Goal: Information Seeking & Learning: Learn about a topic

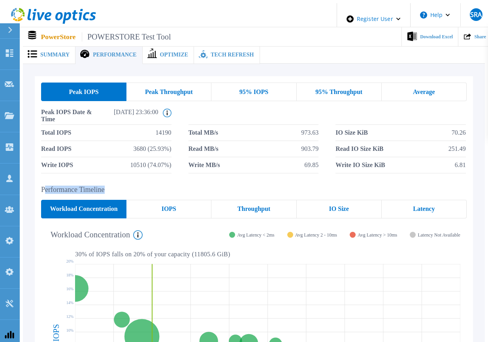
drag, startPoint x: 176, startPoint y: 185, endPoint x: 41, endPoint y: 179, distance: 135.4
click at [41, 179] on div "Peak IOPS Peak Throughput 95% IOPS 95% Throughput Average Peak IOPS Date & Time…" at bounding box center [254, 267] width 438 height 383
click at [196, 186] on h2 "Performance Timeline" at bounding box center [254, 190] width 426 height 8
drag, startPoint x: 253, startPoint y: 248, endPoint x: 71, endPoint y: 253, distance: 182.3
click at [71, 253] on div "Cluster-1-appliance-2 Bronze 2 10240 GiB 9.33 % of total IOPS 0.49 ms Avg. Late…" at bounding box center [254, 339] width 426 height 230
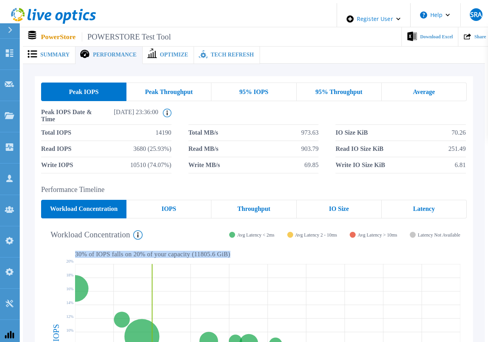
click at [75, 251] on p "30 % of IOPS falls on 20 % of your capacity ( 11805.6 GiB )" at bounding box center [267, 254] width 385 height 7
click at [259, 89] on span "95% IOPS" at bounding box center [254, 92] width 29 height 6
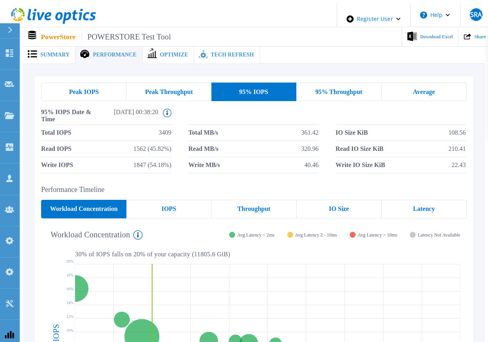
click at [337, 89] on span "95% Throughput" at bounding box center [338, 92] width 47 height 6
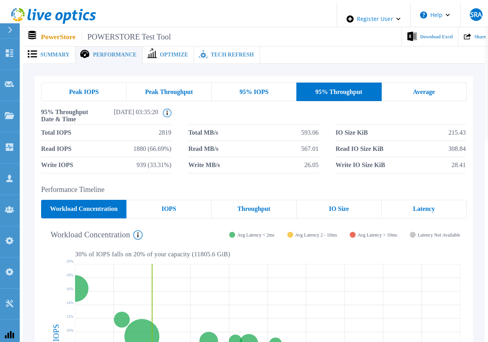
click at [392, 88] on div "Average" at bounding box center [424, 92] width 85 height 19
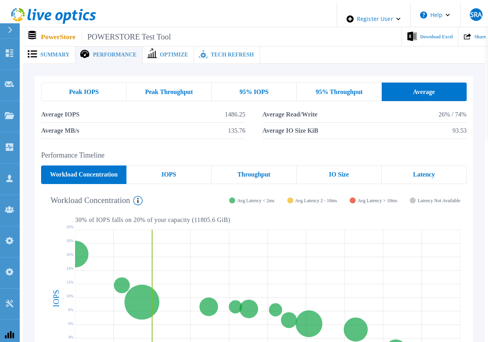
click at [111, 88] on div "Peak IOPS" at bounding box center [83, 92] width 85 height 19
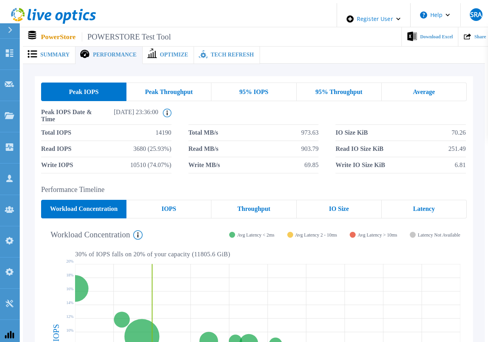
click at [261, 91] on span "95% IOPS" at bounding box center [254, 92] width 29 height 6
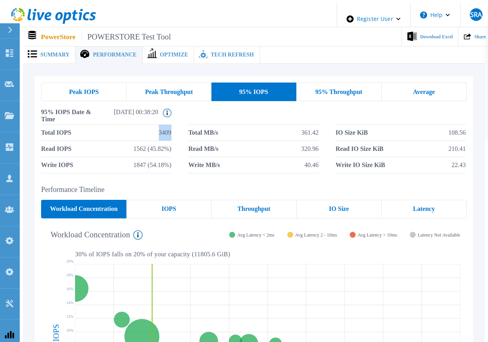
drag, startPoint x: 157, startPoint y: 133, endPoint x: 175, endPoint y: 132, distance: 17.8
click at [175, 132] on div "Total IOPS 3409 Total MB/s 361.42 IO Size KiB 108.56 Read IOPS 1562 (45.82%) Re…" at bounding box center [254, 149] width 426 height 49
click at [93, 79] on div "Peak IOPS Peak Throughput 95% IOPS 95% Throughput Average 95% IOPS Date & Time …" at bounding box center [254, 128] width 438 height 104
click at [102, 90] on div "Peak IOPS" at bounding box center [83, 92] width 85 height 19
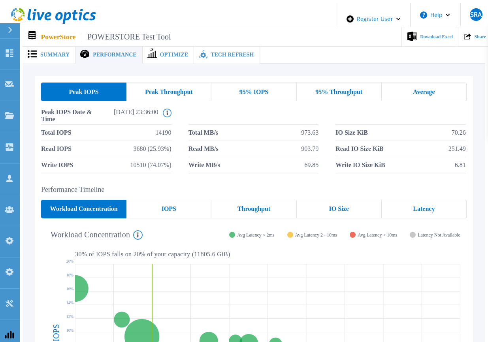
click at [167, 93] on div "Peak Throughput" at bounding box center [169, 92] width 85 height 19
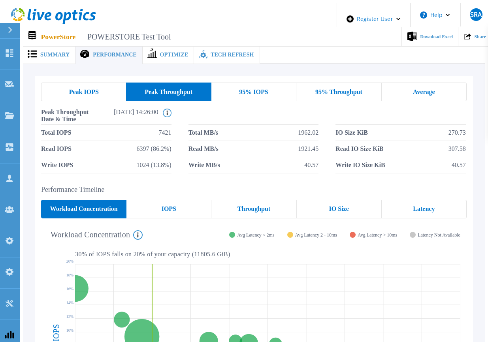
click at [230, 88] on div "95% IOPS" at bounding box center [254, 92] width 85 height 19
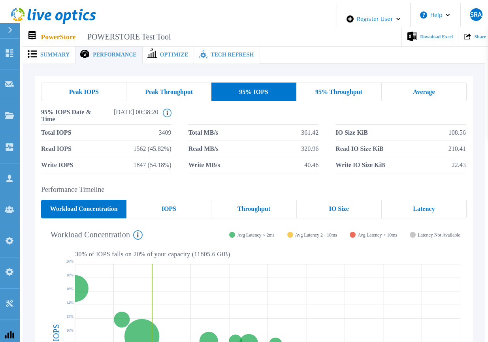
click at [331, 89] on span "95% Throughput" at bounding box center [338, 92] width 47 height 6
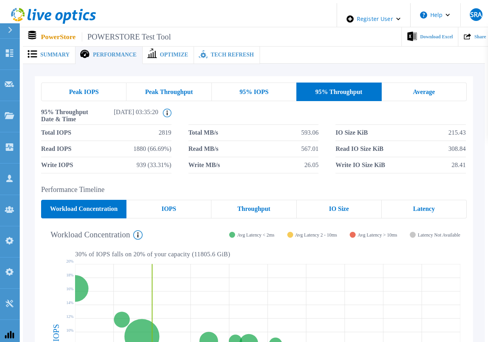
click at [388, 83] on div "Average" at bounding box center [424, 92] width 85 height 19
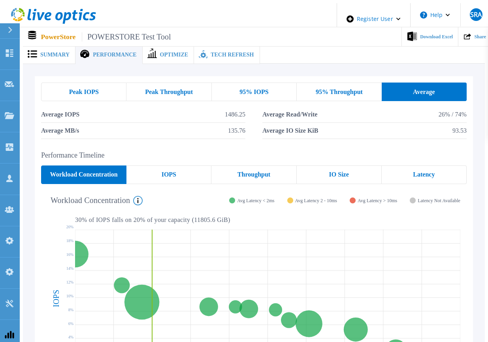
click at [97, 87] on div "Peak IOPS" at bounding box center [83, 92] width 85 height 19
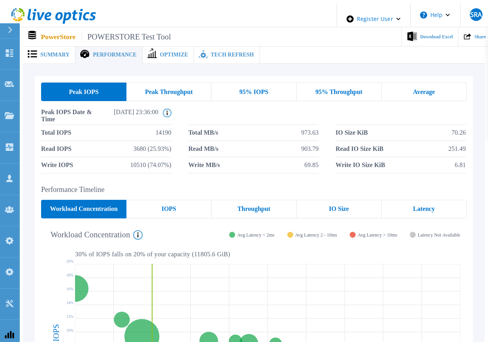
click at [155, 79] on div "Peak IOPS Peak Throughput 95% IOPS 95% Throughput Average Peak IOPS Date & Time…" at bounding box center [254, 128] width 438 height 104
click at [180, 89] on span "Peak Throughput" at bounding box center [169, 92] width 48 height 6
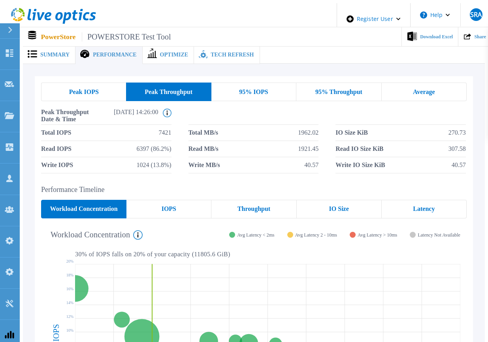
click at [251, 83] on div "95% IOPS" at bounding box center [254, 92] width 85 height 19
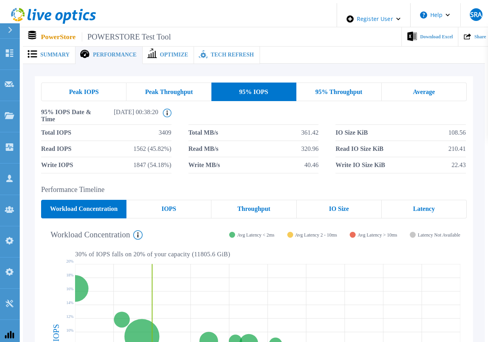
click at [329, 91] on span "95% Throughput" at bounding box center [338, 92] width 47 height 6
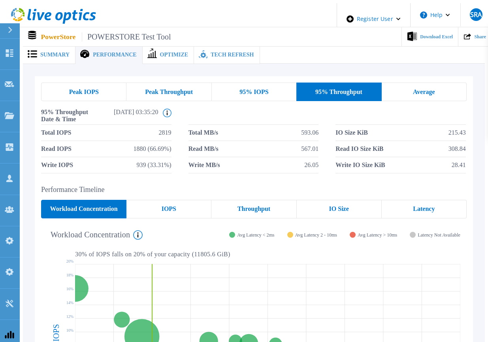
click at [437, 94] on div "Average" at bounding box center [424, 92] width 85 height 19
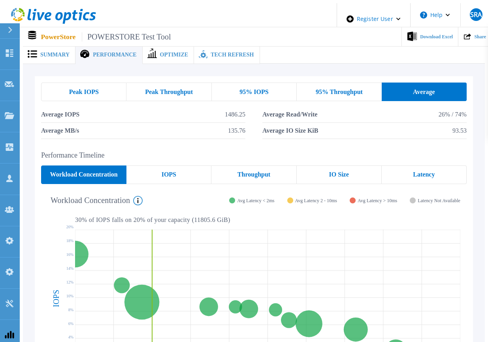
click at [60, 85] on div "Peak IOPS" at bounding box center [83, 92] width 85 height 19
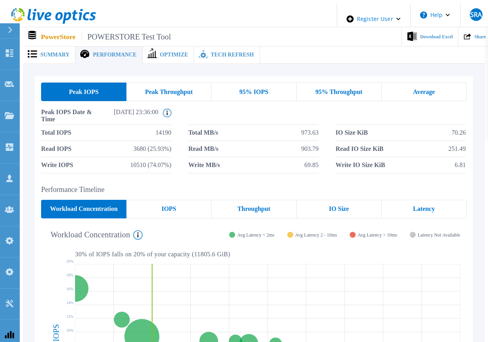
click at [173, 91] on span "Peak Throughput" at bounding box center [169, 92] width 48 height 6
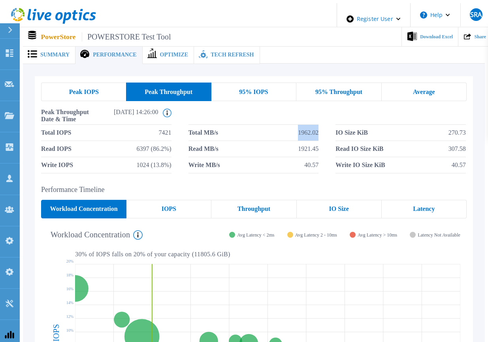
drag, startPoint x: 302, startPoint y: 130, endPoint x: 319, endPoint y: 132, distance: 16.3
click at [319, 132] on span "1962.02" at bounding box center [308, 133] width 21 height 16
click at [233, 87] on div "95% IOPS" at bounding box center [254, 92] width 85 height 19
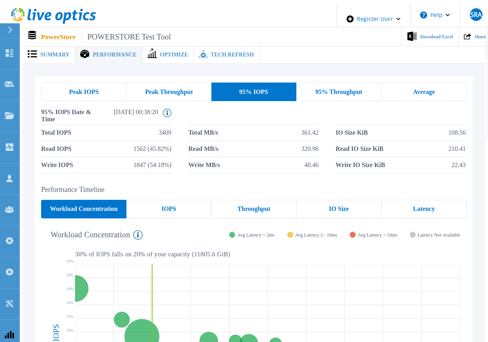
click at [159, 91] on span "Peak Throughput" at bounding box center [169, 92] width 48 height 6
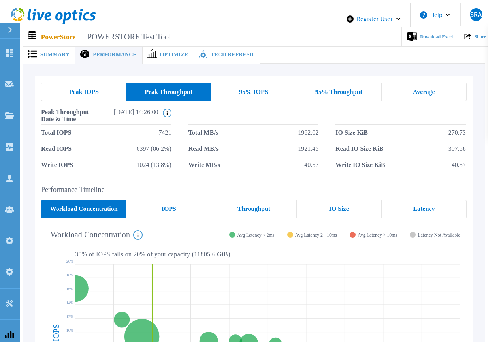
click at [256, 100] on div "Peak IOPS Peak Throughput 95% IOPS 95% Throughput Average Peak Throughput Date …" at bounding box center [254, 128] width 426 height 91
click at [331, 83] on div "95% Throughput" at bounding box center [338, 92] width 85 height 19
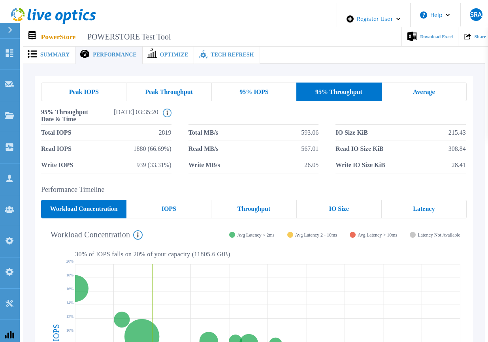
drag, startPoint x: 404, startPoint y: 92, endPoint x: 400, endPoint y: 93, distance: 4.0
click at [402, 92] on div "Average" at bounding box center [424, 92] width 85 height 19
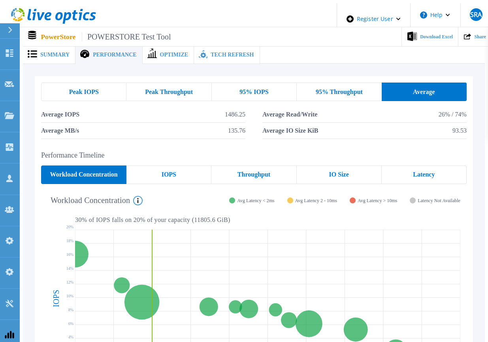
click at [325, 83] on div "95% Throughput" at bounding box center [339, 92] width 85 height 19
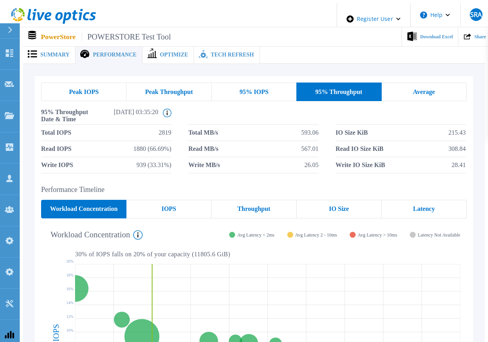
click at [276, 86] on div "95% IOPS" at bounding box center [254, 92] width 85 height 19
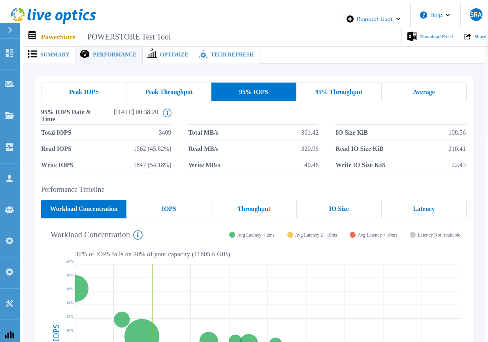
click at [187, 89] on span "Peak Throughput" at bounding box center [169, 92] width 48 height 6
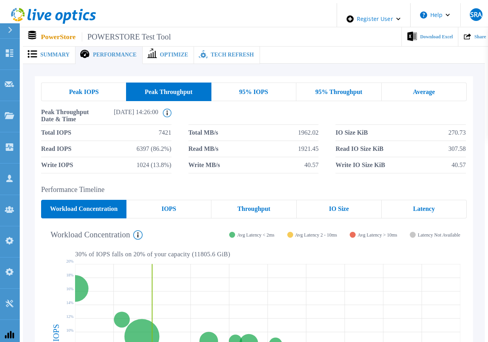
click at [98, 85] on div "Peak IOPS" at bounding box center [83, 92] width 85 height 19
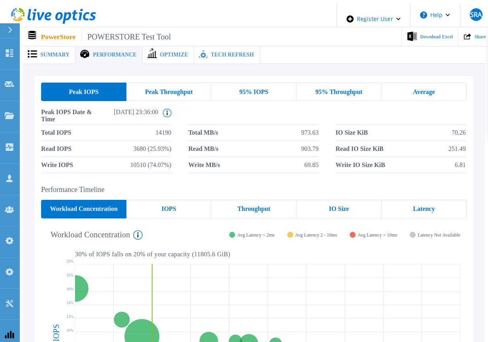
click at [276, 84] on div "95% IOPS" at bounding box center [254, 92] width 85 height 19
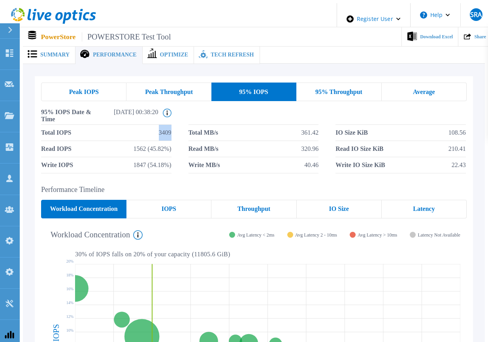
drag, startPoint x: 139, startPoint y: 121, endPoint x: 176, endPoint y: 123, distance: 37.2
click at [178, 125] on div "Total IOPS 3409 Total MB/s 361.42 IO Size KiB 108.56 Read IOPS 1562 (45.82%) Re…" at bounding box center [254, 149] width 426 height 49
click at [111, 90] on div "Peak IOPS" at bounding box center [83, 92] width 85 height 19
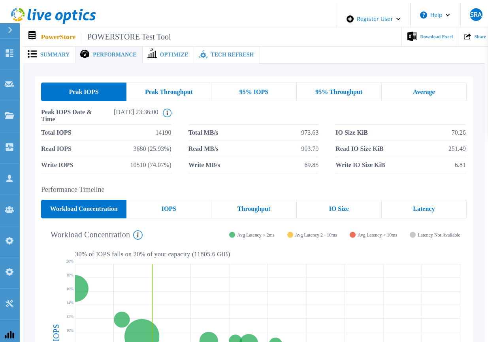
click at [419, 89] on span "Average" at bounding box center [424, 92] width 22 height 6
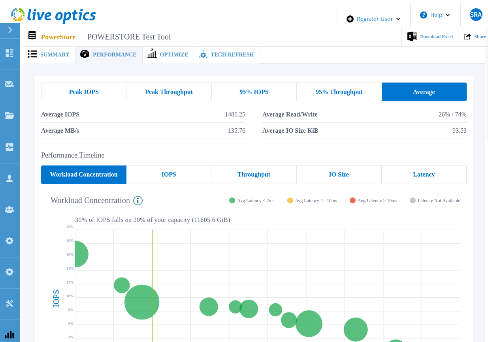
click at [100, 85] on div "Peak IOPS" at bounding box center [83, 92] width 85 height 19
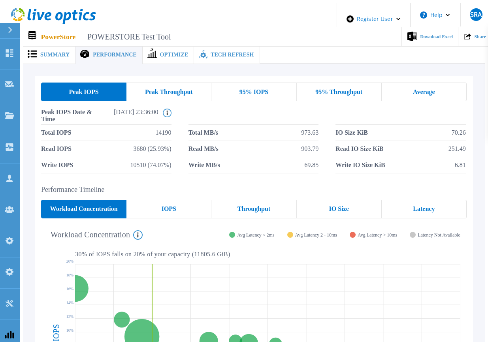
click at [166, 52] on span "Optimize" at bounding box center [174, 55] width 28 height 6
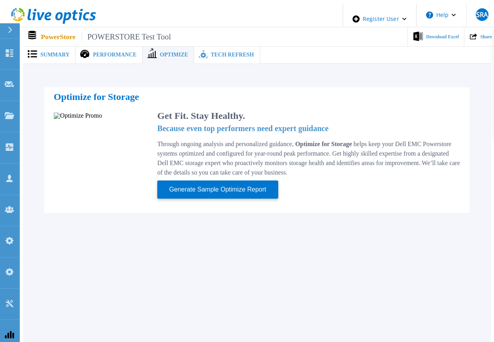
click at [68, 46] on div "Summary" at bounding box center [49, 55] width 53 height 18
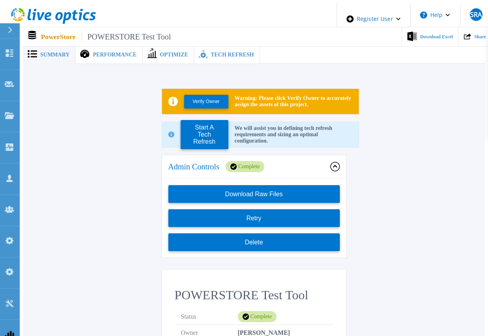
drag, startPoint x: 99, startPoint y: 49, endPoint x: 105, endPoint y: 53, distance: 7.5
click at [99, 52] on span "Performance" at bounding box center [114, 55] width 43 height 6
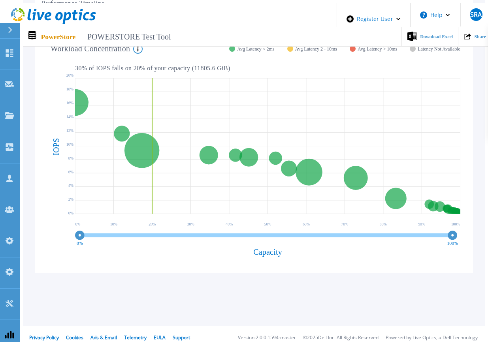
scroll to position [28, 0]
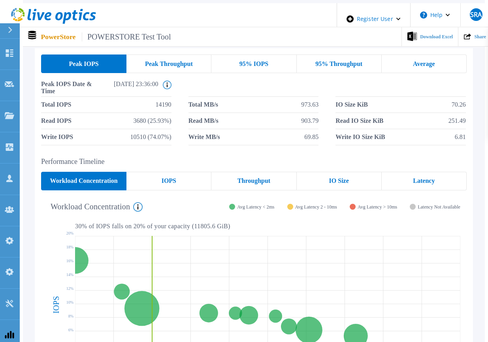
click at [435, 181] on div "Latency" at bounding box center [424, 181] width 85 height 19
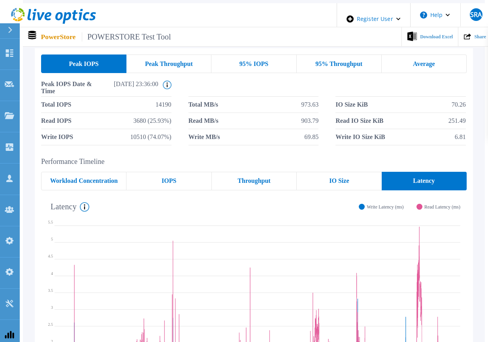
click at [179, 104] on div "Total IOPS 14190 Total MB/s 973.63 IO Size KiB 70.26 Read IOPS 3680 (25.93%) Re…" at bounding box center [254, 121] width 426 height 49
drag, startPoint x: 158, startPoint y: 84, endPoint x: 31, endPoint y: 79, distance: 126.6
click at [31, 79] on div "Peak IOPS Peak Throughput 95% IOPS 95% Throughput Average Peak IOPS Date & Time…" at bounding box center [254, 244] width 462 height 417
click at [65, 85] on span "Peak IOPS Date & Time" at bounding box center [70, 89] width 59 height 16
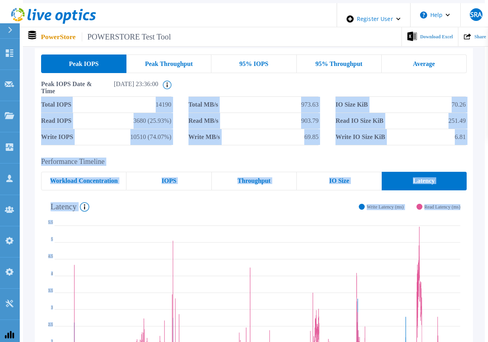
drag, startPoint x: 36, startPoint y: 100, endPoint x: 473, endPoint y: 200, distance: 447.9
click at [473, 200] on div "Peak IOPS Peak Throughput 95% IOPS 95% Throughput Average Peak IOPS Date & Time…" at bounding box center [254, 239] width 438 height 382
click at [472, 200] on div "Performance Timeline Workload Concentration IOPS Throughput IO Size Latency Rea…" at bounding box center [254, 294] width 438 height 272
click at [467, 197] on div "Read 2.03 ms 03:28:00 [DATE] [DATE] 18:00 00:00 06:00 12:00 18:00 00:00 06:00 1…" at bounding box center [254, 310] width 426 height 228
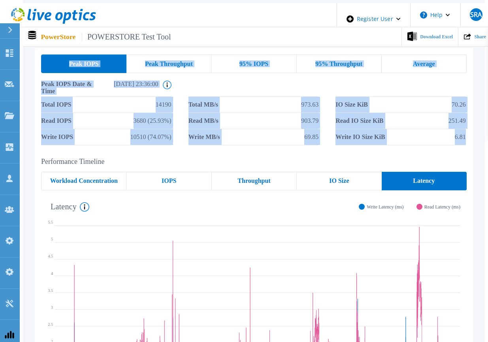
drag, startPoint x: 471, startPoint y: 133, endPoint x: 52, endPoint y: 64, distance: 425.1
click at [53, 64] on div "Peak IOPS Peak Throughput 95% IOPS 95% Throughput Average Peak IOPS Date & Time…" at bounding box center [254, 100] width 438 height 104
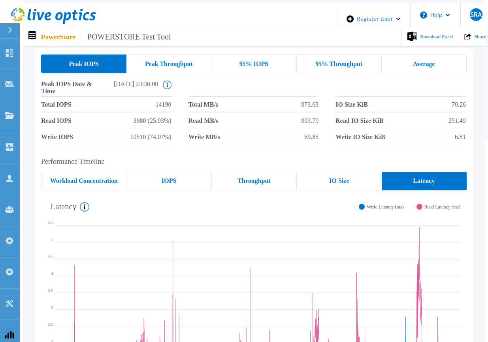
click at [40, 148] on div "Peak IOPS Peak Throughput 95% IOPS 95% Throughput Average Peak IOPS Date & Time…" at bounding box center [254, 239] width 438 height 382
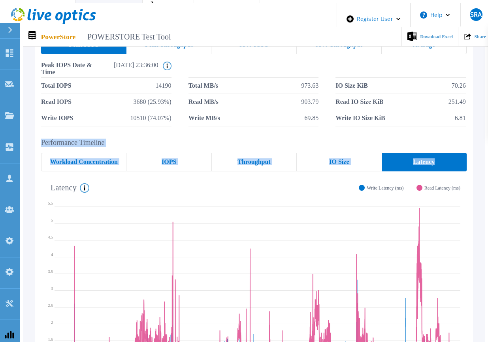
scroll to position [75, 0]
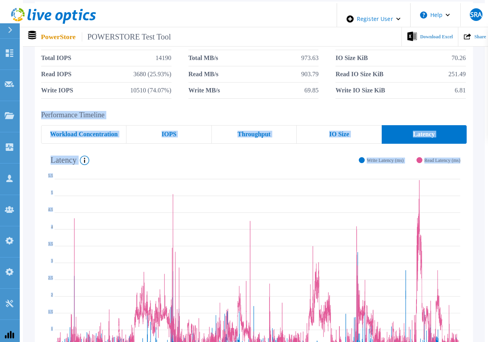
drag, startPoint x: 38, startPoint y: 155, endPoint x: 476, endPoint y: 157, distance: 438.0
click at [473, 157] on div "Performance Timeline Workload Concentration IOPS Throughput IO Size Latency Rea…" at bounding box center [254, 247] width 438 height 272
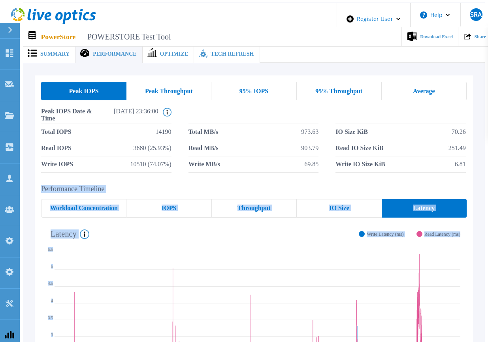
scroll to position [0, 0]
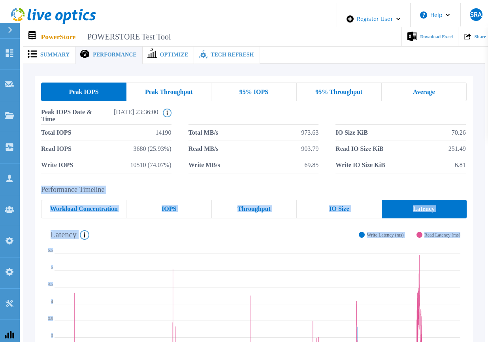
click at [204, 235] on div "Latency System Latency (ms) over the period of time collected. Write Latency (m…" at bounding box center [250, 234] width 419 height 21
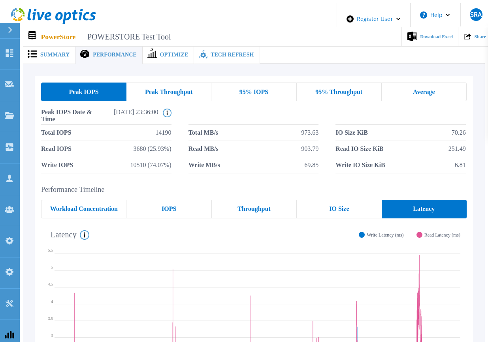
click at [156, 131] on span "14190" at bounding box center [164, 133] width 16 height 16
copy span "14190"
click at [119, 133] on li "Total IOPS 14190" at bounding box center [106, 133] width 130 height 16
click at [158, 89] on span "Peak Throughput" at bounding box center [169, 92] width 48 height 6
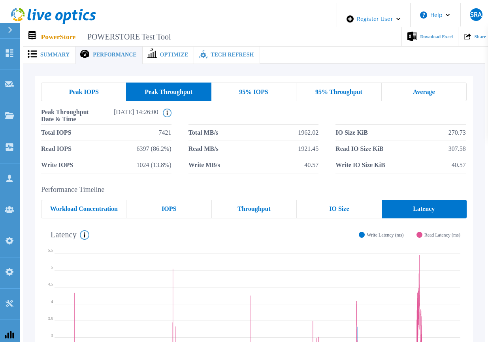
click at [210, 90] on div "Peak Throughput" at bounding box center [168, 92] width 85 height 19
click at [251, 89] on span "95% IOPS" at bounding box center [253, 92] width 29 height 6
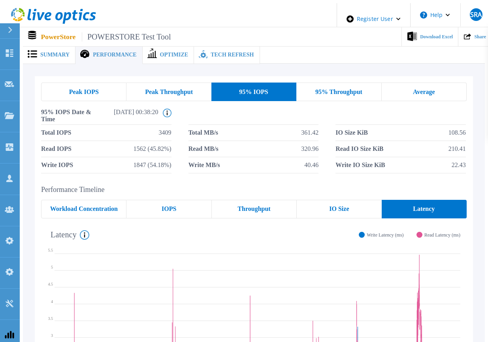
click at [314, 94] on div "95% Throughput" at bounding box center [338, 92] width 85 height 19
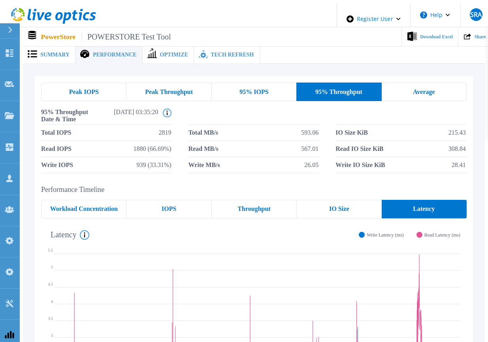
click at [411, 93] on div "Average" at bounding box center [424, 92] width 85 height 19
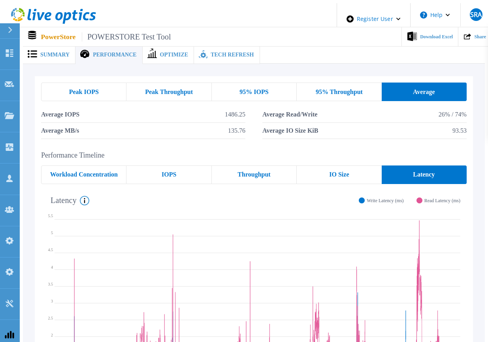
click at [360, 89] on span "95% Throughput" at bounding box center [339, 92] width 47 height 6
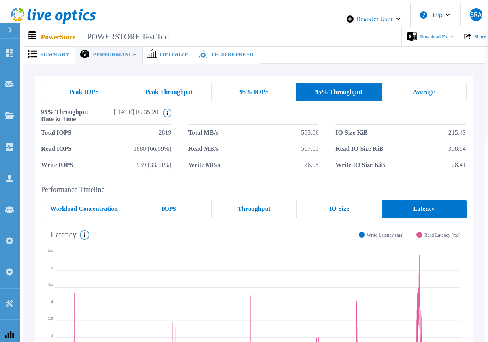
click at [166, 90] on span "Peak Throughput" at bounding box center [169, 92] width 48 height 6
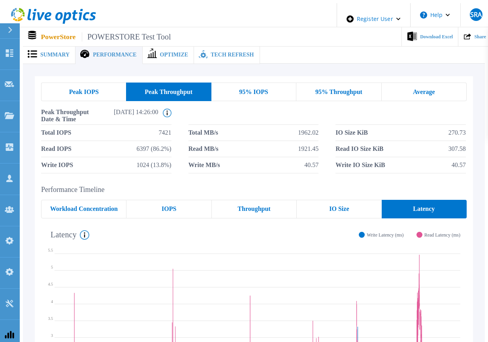
click at [274, 85] on div "95% IOPS" at bounding box center [254, 92] width 85 height 19
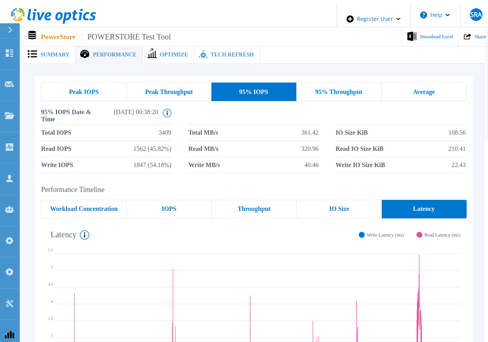
click at [351, 93] on div "95% Throughput" at bounding box center [338, 92] width 85 height 19
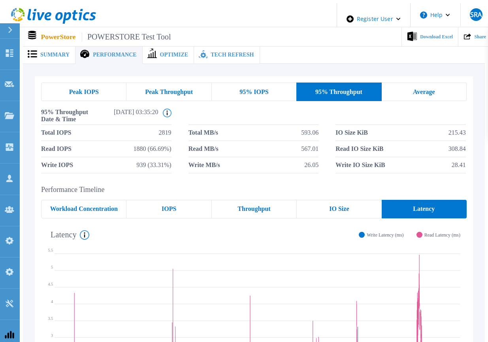
click at [427, 89] on span "Average" at bounding box center [424, 92] width 22 height 6
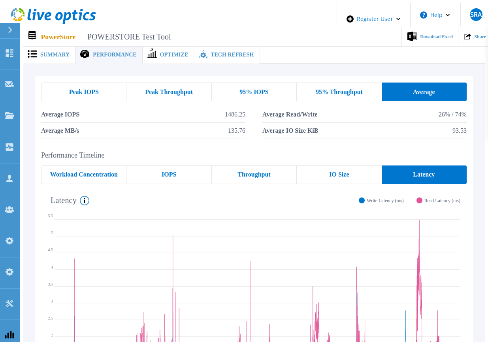
click at [350, 92] on span "95% Throughput" at bounding box center [339, 92] width 47 height 6
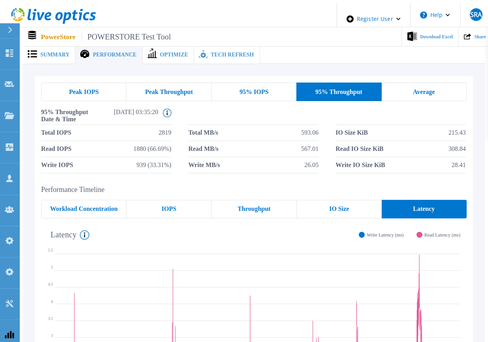
click at [281, 87] on div "95% IOPS" at bounding box center [254, 92] width 85 height 19
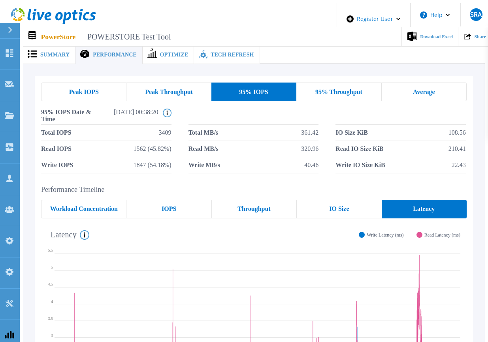
click at [203, 87] on div "Peak Throughput" at bounding box center [169, 92] width 85 height 19
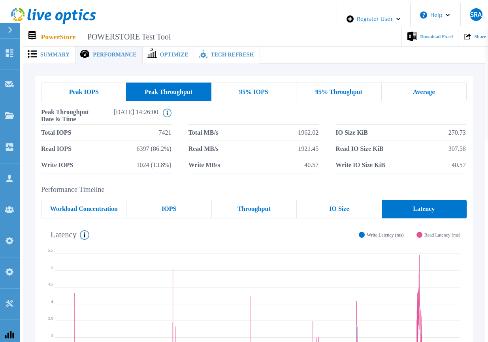
click at [98, 85] on div "Peak IOPS" at bounding box center [83, 92] width 85 height 19
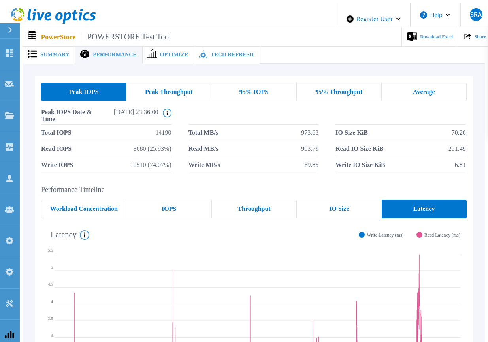
click at [162, 93] on div "Peak Throughput" at bounding box center [169, 92] width 85 height 19
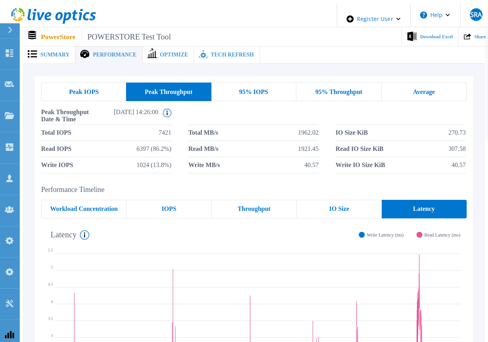
click at [245, 89] on span "95% IOPS" at bounding box center [253, 92] width 29 height 6
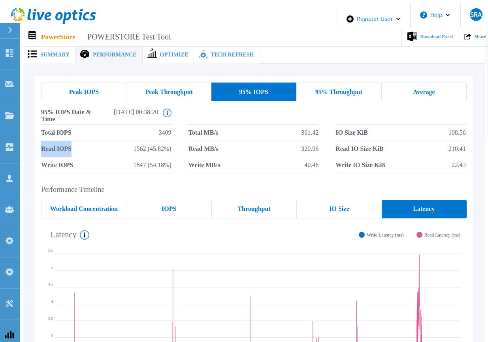
drag, startPoint x: 35, startPoint y: 145, endPoint x: 72, endPoint y: 144, distance: 36.4
click at [72, 144] on div "Peak IOPS Peak Throughput 95% IOPS 95% Throughput Average 95% IOPS Date & Time …" at bounding box center [254, 128] width 438 height 104
copy span "Read IOPS"
drag, startPoint x: 148, startPoint y: 142, endPoint x: 168, endPoint y: 143, distance: 19.4
click at [168, 143] on span "1562 (45.82%)" at bounding box center [153, 149] width 38 height 16
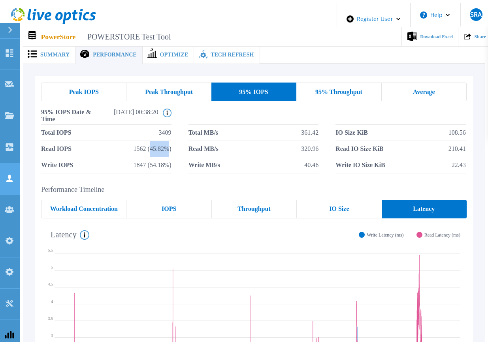
copy span "45.82%"
click at [324, 91] on span "95% Throughput" at bounding box center [338, 92] width 47 height 6
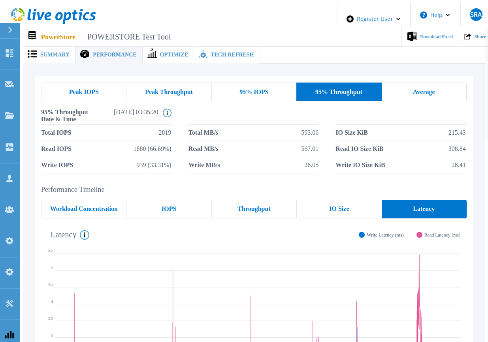
click at [421, 94] on div "Average" at bounding box center [424, 92] width 85 height 19
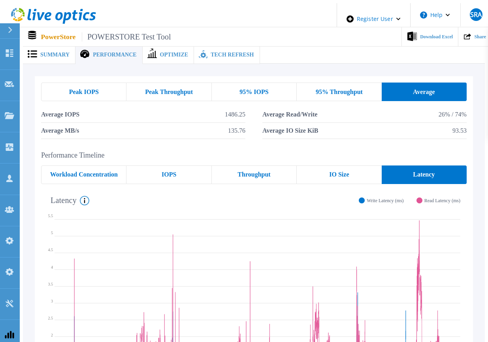
click at [365, 83] on div "95% Throughput" at bounding box center [339, 92] width 85 height 19
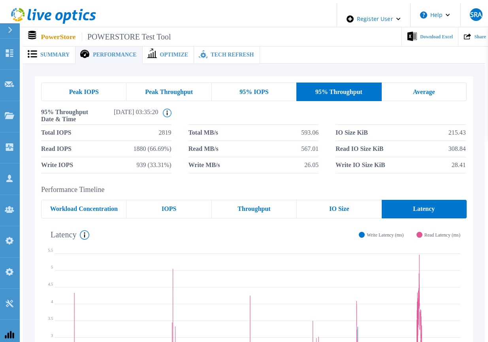
click at [275, 83] on div "95% IOPS" at bounding box center [254, 92] width 85 height 19
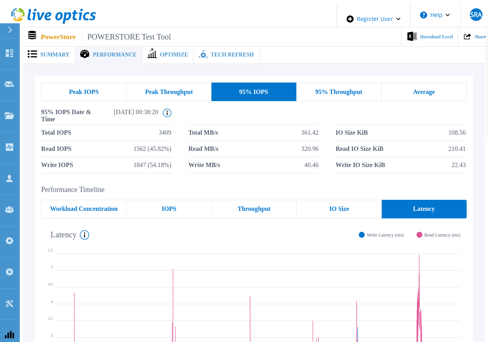
click at [142, 84] on div "Peak Throughput" at bounding box center [169, 92] width 85 height 19
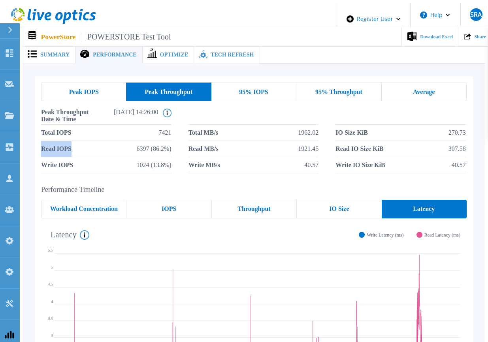
click at [69, 143] on li "Read IOPS 6397 (86.2%)" at bounding box center [106, 149] width 130 height 16
copy span "Read IOPS"
drag, startPoint x: 151, startPoint y: 146, endPoint x: 166, endPoint y: 147, distance: 14.7
click at [166, 147] on span "6397 (86.2%)" at bounding box center [154, 149] width 35 height 16
copy span "86.2%"
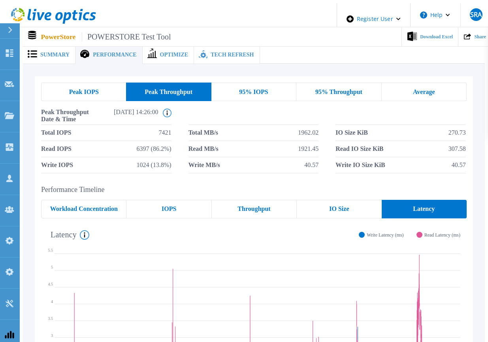
click at [248, 90] on span "95% IOPS" at bounding box center [253, 92] width 29 height 6
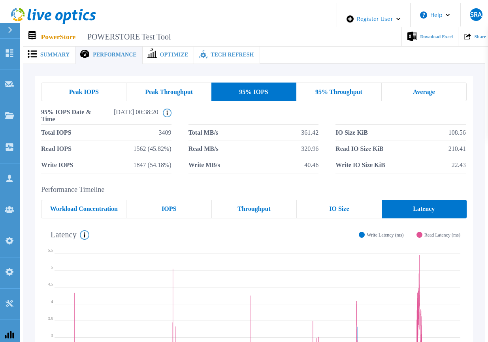
click at [317, 89] on span "95% Throughput" at bounding box center [338, 92] width 47 height 6
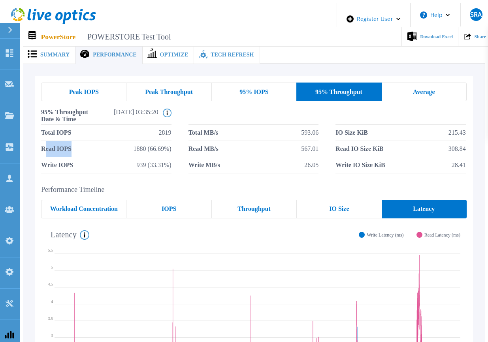
drag, startPoint x: 67, startPoint y: 144, endPoint x: 40, endPoint y: 144, distance: 26.9
click at [41, 144] on span "Read IOPS" at bounding box center [56, 149] width 30 height 16
drag, startPoint x: 147, startPoint y: 144, endPoint x: 167, endPoint y: 145, distance: 20.2
click at [167, 145] on span "1880 (66.69%)" at bounding box center [153, 149] width 38 height 16
copy span "(66.69%"
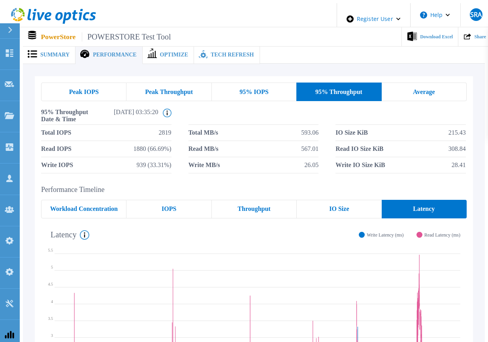
click at [171, 91] on span "Peak Throughput" at bounding box center [169, 92] width 48 height 6
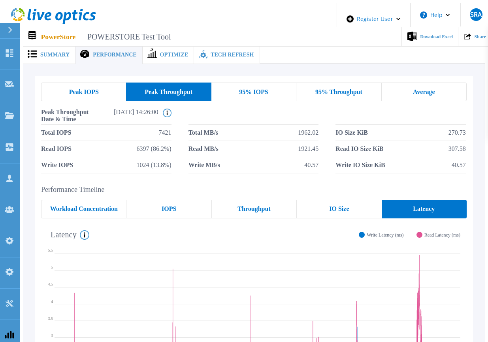
click at [89, 90] on span "Peak IOPS" at bounding box center [84, 92] width 30 height 6
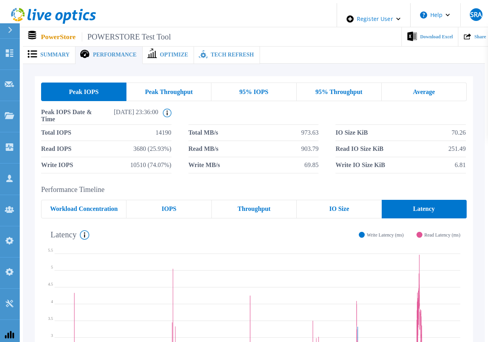
click at [359, 141] on span "Read IO Size KiB" at bounding box center [360, 149] width 48 height 16
drag, startPoint x: 98, startPoint y: 92, endPoint x: 64, endPoint y: 93, distance: 34.0
click at [64, 93] on div "Peak IOPS" at bounding box center [83, 92] width 85 height 19
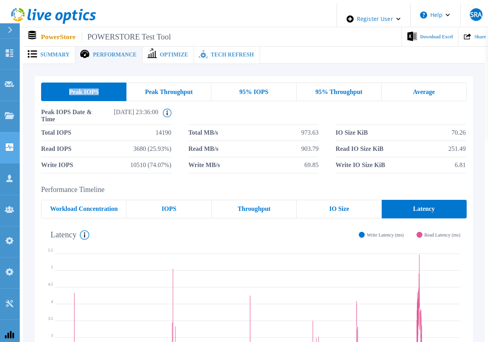
copy span "Peak IOPS"
drag, startPoint x: 334, startPoint y: 147, endPoint x: 382, endPoint y: 144, distance: 47.9
click at [382, 144] on div "Total IOPS 14190 Total MB/s 973.63 IO Size KiB 70.26 Read IOPS 3680 (25.93%) Re…" at bounding box center [254, 149] width 426 height 49
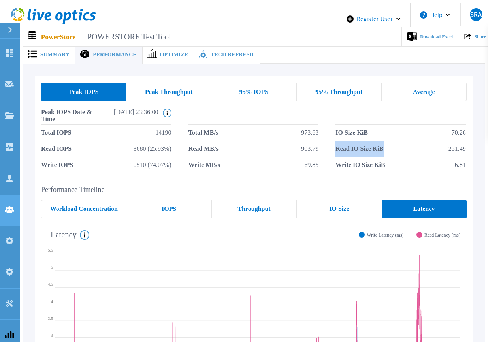
copy span "Read IO Size KiB"
drag, startPoint x: 451, startPoint y: 144, endPoint x: 472, endPoint y: 143, distance: 21.4
click at [472, 143] on div "Peak IOPS Peak Throughput 95% IOPS 95% Throughput Average Peak IOPS Date & Time…" at bounding box center [254, 128] width 438 height 104
copy span "251.49"
click at [249, 83] on div "95% IOPS" at bounding box center [254, 92] width 85 height 19
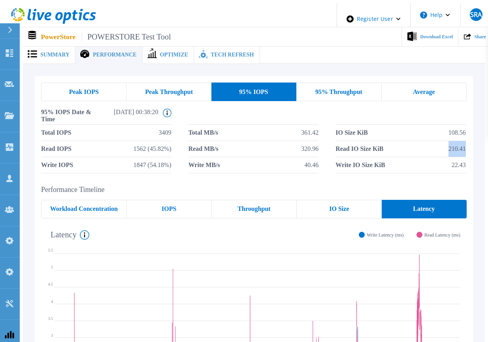
drag, startPoint x: 449, startPoint y: 143, endPoint x: 474, endPoint y: 144, distance: 25.3
click at [473, 144] on div "Peak IOPS Peak Throughput 95% IOPS 95% Throughput Average 95% IOPS Date & Time …" at bounding box center [254, 128] width 438 height 104
copy span "210.41"
click at [337, 89] on span "95% Throughput" at bounding box center [338, 92] width 47 height 6
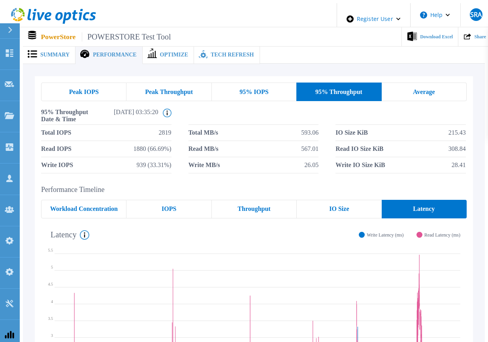
click at [162, 79] on div "Peak IOPS Peak Throughput 95% IOPS 95% Throughput Average 95% Throughput Date &…" at bounding box center [254, 128] width 438 height 104
click at [167, 89] on span "Peak Throughput" at bounding box center [169, 92] width 48 height 6
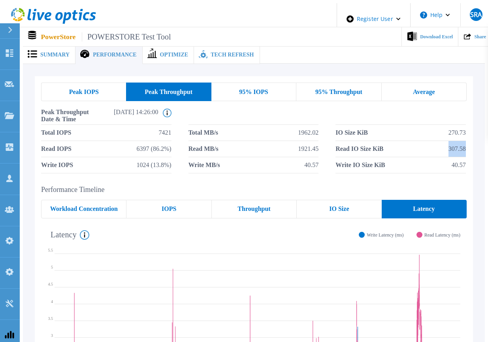
drag, startPoint x: 448, startPoint y: 144, endPoint x: 470, endPoint y: 145, distance: 22.2
click at [467, 145] on div "Total IOPS 7421 Total MB/s 1962.02 IO Size KiB 270.73 Read IOPS 6397 (86.2%) Re…" at bounding box center [254, 149] width 426 height 49
click at [351, 89] on span "95% Throughput" at bounding box center [338, 92] width 47 height 6
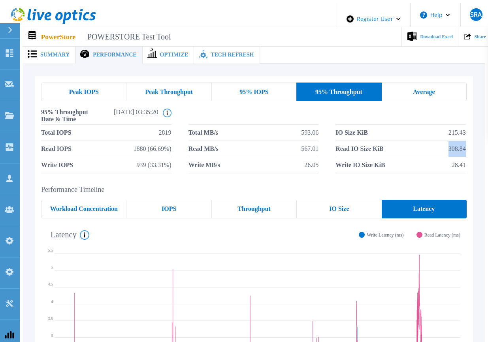
drag, startPoint x: 449, startPoint y: 147, endPoint x: 475, endPoint y: 146, distance: 25.7
click at [473, 146] on div "Peak IOPS Peak Throughput 95% IOPS 95% Throughput Average 95% Throughput Date &…" at bounding box center [254, 128] width 438 height 104
click at [71, 94] on div "Peak IOPS" at bounding box center [83, 92] width 85 height 19
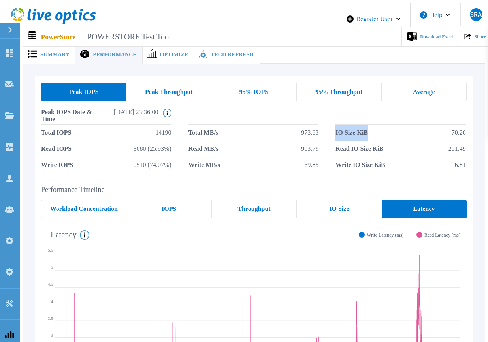
drag, startPoint x: 336, startPoint y: 128, endPoint x: 384, endPoint y: 129, distance: 48.2
click at [384, 129] on div "Total IOPS 14190 Total MB/s 973.63 IO Size KiB 70.26 Read IOPS 3680 (25.93%) Re…" at bounding box center [254, 149] width 426 height 49
drag, startPoint x: 454, startPoint y: 131, endPoint x: 474, endPoint y: 130, distance: 20.2
click at [473, 130] on div "Peak IOPS Peak Throughput 95% IOPS 95% Throughput Average Peak IOPS Date & Time…" at bounding box center [254, 128] width 438 height 104
click at [285, 89] on div "95% IOPS" at bounding box center [254, 92] width 85 height 19
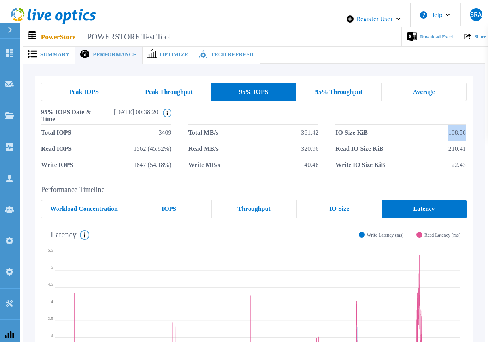
drag, startPoint x: 460, startPoint y: 130, endPoint x: 477, endPoint y: 131, distance: 17.4
click at [477, 131] on div "Peak IOPS Peak Throughput 95% IOPS 95% Throughput Average 95% IOPS Date & Time …" at bounding box center [254, 272] width 462 height 417
drag, startPoint x: 75, startPoint y: 161, endPoint x: 37, endPoint y: 158, distance: 38.1
click at [37, 158] on div "Peak IOPS Peak Throughput 95% IOPS 95% Throughput Average 95% IOPS Date & Time …" at bounding box center [254, 128] width 438 height 104
click at [84, 89] on span "Peak IOPS" at bounding box center [84, 92] width 30 height 6
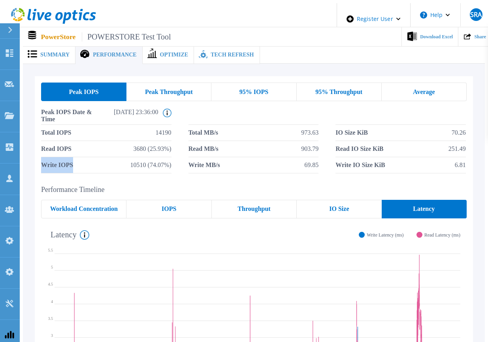
drag, startPoint x: 76, startPoint y: 164, endPoint x: 24, endPoint y: 156, distance: 51.9
click at [24, 156] on div "Peak IOPS Peak Throughput 95% IOPS 95% Throughput Average Peak IOPS Date & Time…" at bounding box center [254, 272] width 462 height 417
drag, startPoint x: 148, startPoint y: 160, endPoint x: 164, endPoint y: 160, distance: 16.2
click at [164, 160] on span "10510 (74.07%)" at bounding box center [150, 165] width 41 height 16
click at [261, 95] on div "95% IOPS" at bounding box center [254, 92] width 85 height 19
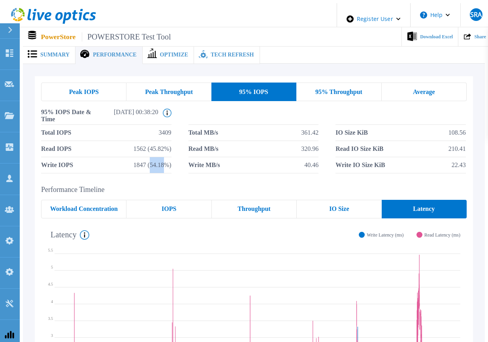
drag, startPoint x: 148, startPoint y: 163, endPoint x: 166, endPoint y: 161, distance: 17.6
click at [166, 161] on span "1847 (54.18%)" at bounding box center [153, 165] width 38 height 16
click at [184, 97] on div "Peak IOPS Peak Throughput 95% IOPS 95% Throughput Average 95% IOPS Date & Time …" at bounding box center [254, 128] width 426 height 91
click at [184, 94] on div "Peak Throughput" at bounding box center [169, 92] width 85 height 19
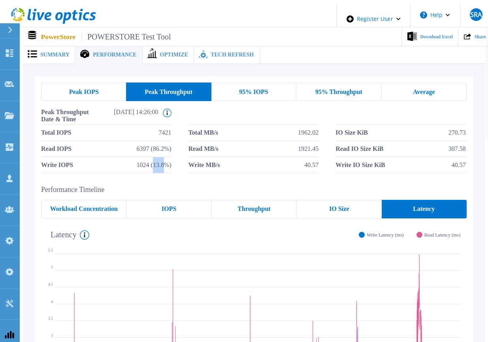
drag, startPoint x: 152, startPoint y: 162, endPoint x: 162, endPoint y: 162, distance: 10.3
click at [162, 162] on span "1024 (13.8%)" at bounding box center [154, 165] width 35 height 16
click at [372, 83] on div "95% Throughput" at bounding box center [338, 92] width 85 height 19
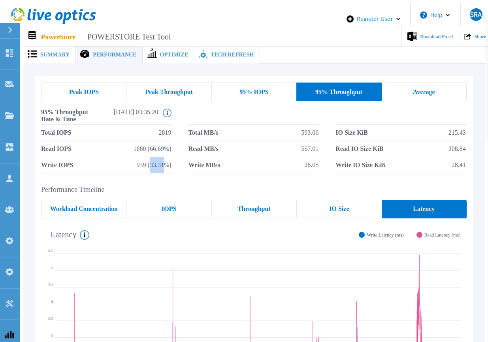
drag, startPoint x: 148, startPoint y: 161, endPoint x: 163, endPoint y: 160, distance: 14.6
click at [163, 160] on span "939 (33.31%)" at bounding box center [154, 165] width 35 height 16
drag, startPoint x: 230, startPoint y: 172, endPoint x: 224, endPoint y: 171, distance: 5.6
click at [230, 172] on div "Peak IOPS Peak Throughput 95% IOPS 95% Throughput Average 95% Throughput Date &…" at bounding box center [254, 128] width 438 height 104
drag, startPoint x: 298, startPoint y: 163, endPoint x: 327, endPoint y: 162, distance: 29.3
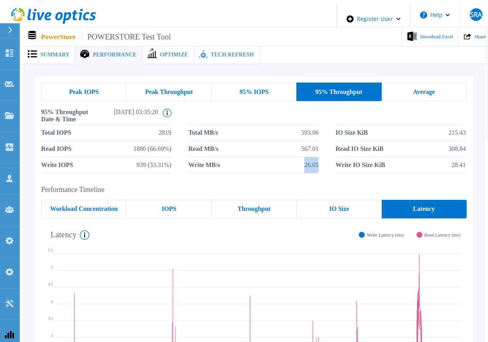
click at [327, 162] on div "Total IOPS 2819 Total MB/s 593.06 IO Size KiB 215.43 Read IOPS 1880 (66.69%) Re…" at bounding box center [254, 149] width 426 height 49
click at [344, 169] on div "Peak IOPS Peak Throughput 95% IOPS 95% Throughput Average 95% Throughput Date &…" at bounding box center [254, 128] width 438 height 104
click at [44, 88] on div "Peak IOPS" at bounding box center [83, 92] width 85 height 19
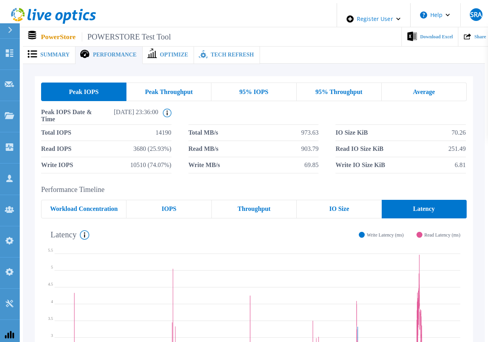
click at [345, 163] on span "Write IO Size KiB" at bounding box center [360, 165] width 49 height 16
drag, startPoint x: 336, startPoint y: 160, endPoint x: 390, endPoint y: 157, distance: 54.3
click at [390, 157] on div "Total IOPS 14190 Total MB/s 973.63 IO Size KiB 70.26 Read IOPS 3680 (25.93%) Re…" at bounding box center [254, 149] width 426 height 49
drag, startPoint x: 458, startPoint y: 162, endPoint x: 470, endPoint y: 161, distance: 12.7
click at [470, 161] on div "Peak IOPS Peak Throughput 95% IOPS 95% Throughput Average Peak IOPS Date & Time…" at bounding box center [254, 128] width 438 height 104
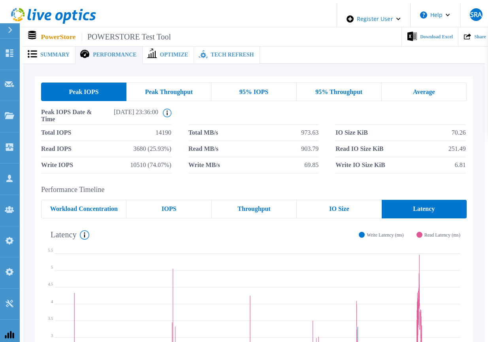
click at [277, 87] on div "95% IOPS" at bounding box center [254, 92] width 85 height 19
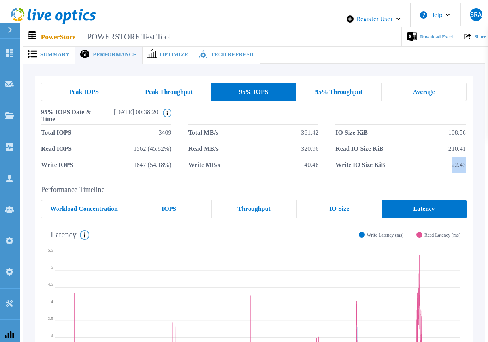
drag, startPoint x: 453, startPoint y: 162, endPoint x: 471, endPoint y: 162, distance: 18.6
click at [471, 162] on div "Peak IOPS Peak Throughput 95% IOPS 95% Throughput Average 95% IOPS Date & Time …" at bounding box center [254, 128] width 438 height 104
click at [175, 89] on span "Peak Throughput" at bounding box center [169, 92] width 48 height 6
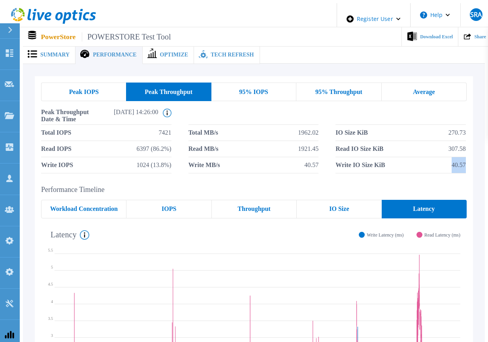
drag, startPoint x: 455, startPoint y: 162, endPoint x: 474, endPoint y: 161, distance: 19.4
click at [473, 161] on div "Peak IOPS Peak Throughput 95% IOPS 95% Throughput Average Peak Throughput Date …" at bounding box center [254, 128] width 438 height 104
click at [357, 90] on span "95% Throughput" at bounding box center [338, 92] width 47 height 6
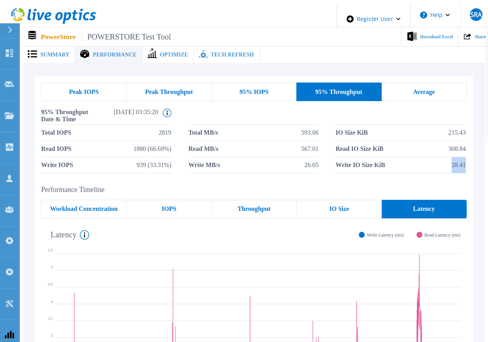
drag, startPoint x: 454, startPoint y: 164, endPoint x: 473, endPoint y: 166, distance: 19.1
click at [473, 166] on div "Peak IOPS Peak Throughput 95% IOPS 95% Throughput Average 95% Throughput Date &…" at bounding box center [254, 128] width 438 height 104
click at [104, 88] on div "Peak IOPS" at bounding box center [83, 92] width 85 height 19
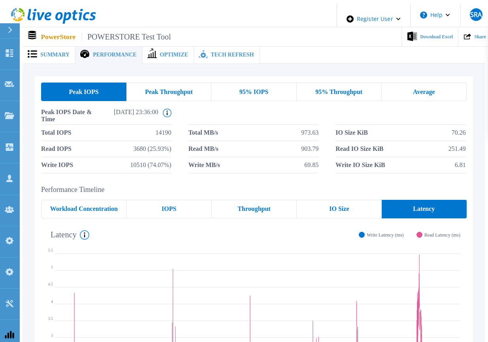
click at [455, 84] on div "Average" at bounding box center [424, 92] width 85 height 19
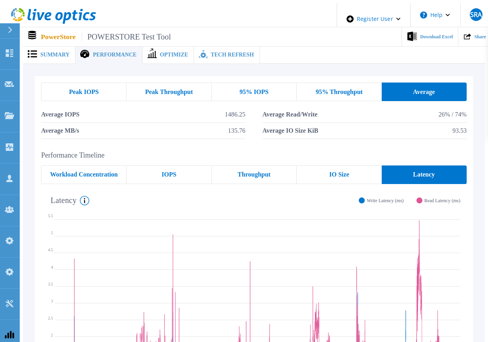
click at [331, 83] on div "95% Throughput" at bounding box center [339, 92] width 85 height 19
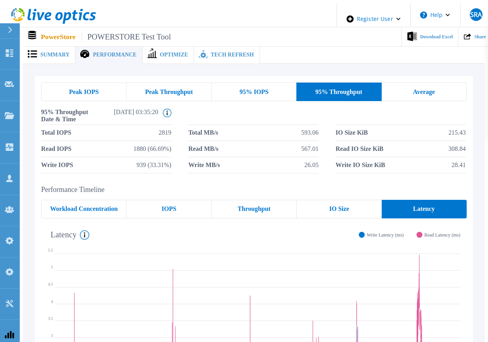
click at [229, 93] on div "95% IOPS" at bounding box center [254, 92] width 85 height 19
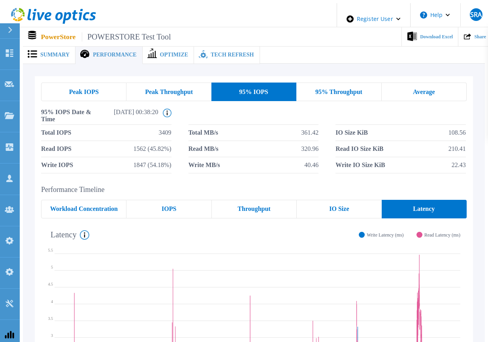
click at [151, 96] on div "Peak Throughput" at bounding box center [169, 92] width 85 height 19
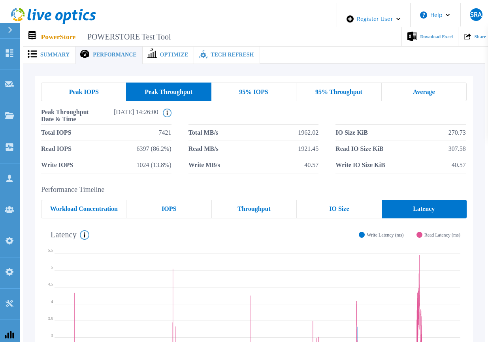
click at [78, 89] on span "Peak IOPS" at bounding box center [84, 92] width 30 height 6
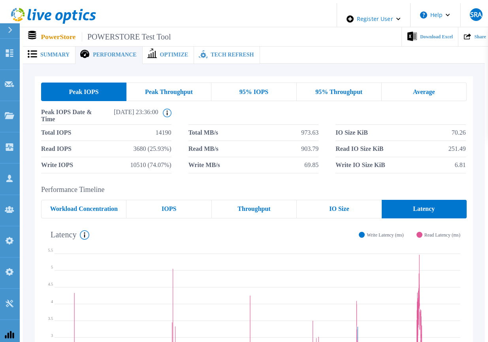
click at [242, 89] on span "95% IOPS" at bounding box center [254, 92] width 29 height 6
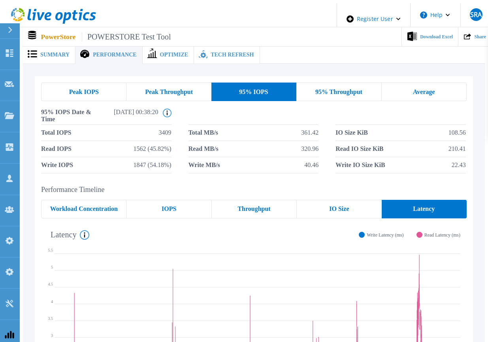
click at [109, 93] on div "Peak IOPS" at bounding box center [83, 92] width 85 height 19
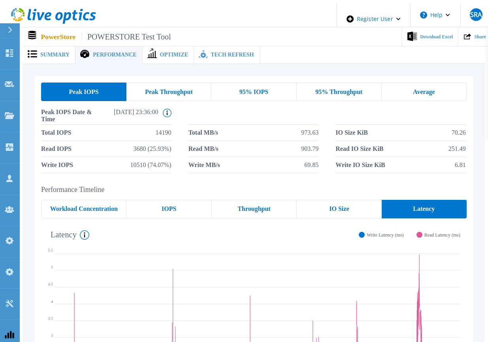
click at [328, 90] on span "95% Throughput" at bounding box center [338, 92] width 47 height 6
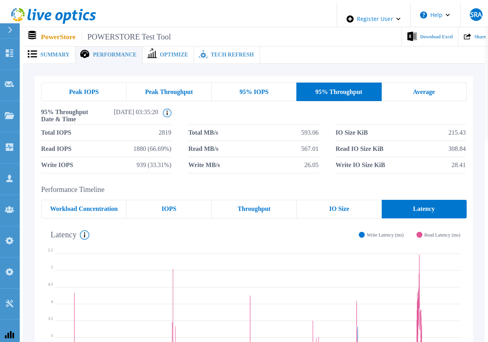
click at [151, 91] on span "Peak Throughput" at bounding box center [169, 92] width 48 height 6
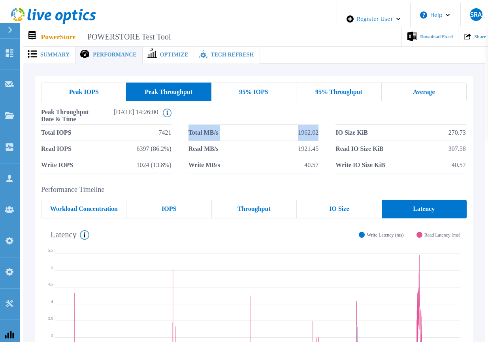
drag, startPoint x: 187, startPoint y: 128, endPoint x: 322, endPoint y: 126, distance: 135.2
click at [322, 126] on div "Total IOPS 7421 Total MB/s 1962.02 IO Size KiB 270.73 Read IOPS 6397 (86.2%) Re…" at bounding box center [254, 149] width 426 height 49
click at [309, 132] on span "1962.02" at bounding box center [308, 133] width 21 height 16
click at [60, 94] on div "Peak IOPS" at bounding box center [83, 92] width 85 height 19
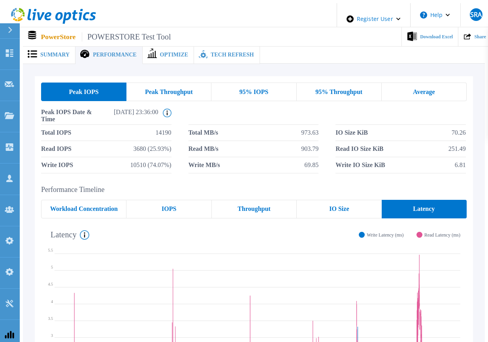
click at [168, 89] on span "Peak Throughput" at bounding box center [169, 92] width 48 height 6
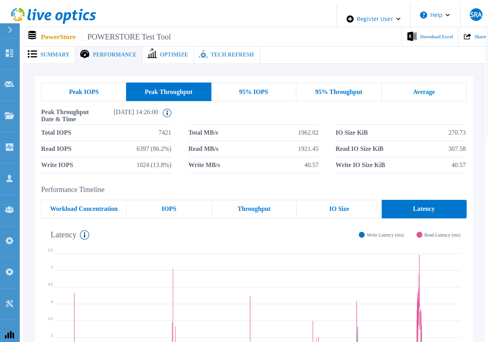
click at [279, 85] on div "95% IOPS" at bounding box center [254, 92] width 85 height 19
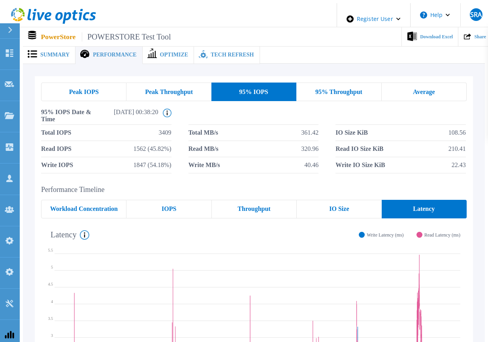
click at [352, 77] on div "Peak IOPS Peak Throughput 95% IOPS 95% Throughput Average 95% IOPS Date & Time …" at bounding box center [254, 128] width 438 height 104
click at [346, 89] on span "95% Throughput" at bounding box center [338, 92] width 47 height 6
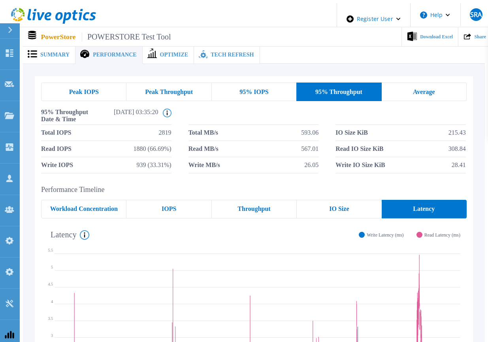
click at [431, 98] on div "Peak IOPS Peak Throughput 95% IOPS 95% Throughput Average 95% Throughput Date &…" at bounding box center [254, 128] width 426 height 91
click at [414, 87] on div "Average" at bounding box center [424, 92] width 85 height 19
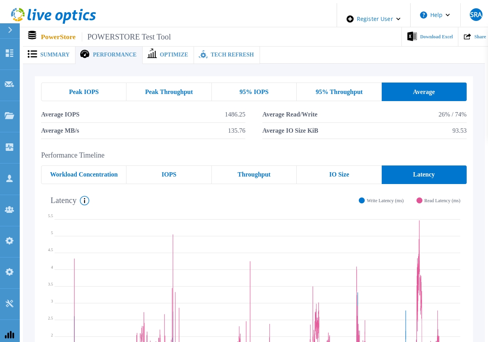
drag, startPoint x: 414, startPoint y: 87, endPoint x: 339, endPoint y: 32, distance: 92.6
click at [414, 87] on div "Average" at bounding box center [424, 92] width 85 height 19
click at [345, 76] on div "Peak IOPS Peak Throughput 95% IOPS 95% Throughput Average Average IOPS 1486.25 …" at bounding box center [254, 110] width 438 height 69
click at [341, 89] on span "95% Throughput" at bounding box center [339, 92] width 47 height 6
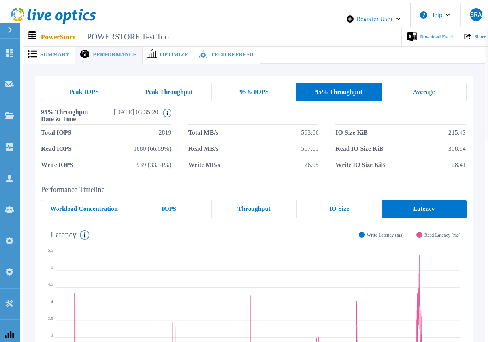
click at [272, 92] on div "95% IOPS" at bounding box center [254, 92] width 85 height 19
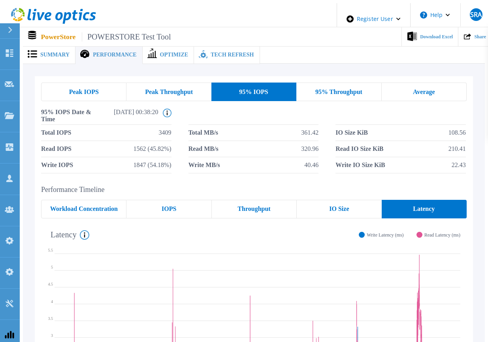
click at [181, 89] on span "Peak Throughput" at bounding box center [169, 92] width 48 height 6
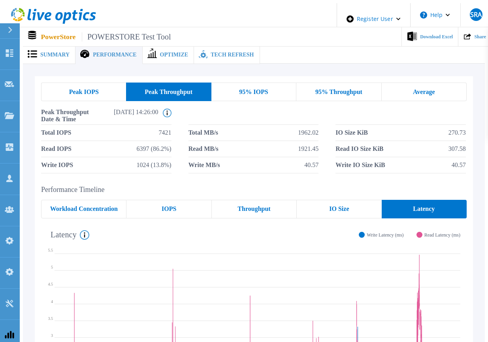
click at [89, 96] on div "Peak IOPS" at bounding box center [83, 92] width 85 height 19
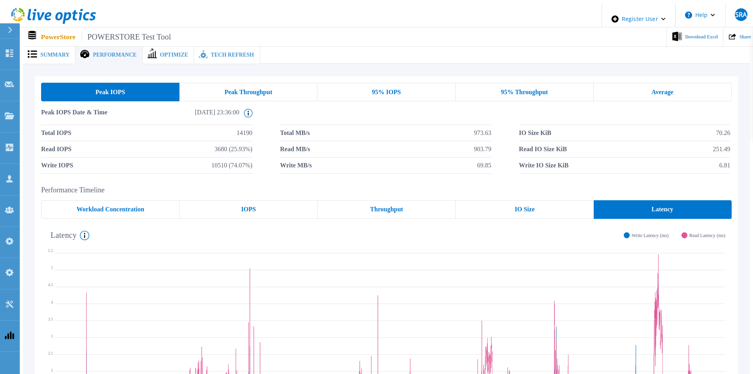
click at [217, 107] on div "Peak IOPS Date & Time [DATE] 23:36:00 This shows the performance stats for when…" at bounding box center [386, 140] width 691 height 67
click at [230, 93] on div "Peak Throughput" at bounding box center [248, 92] width 138 height 19
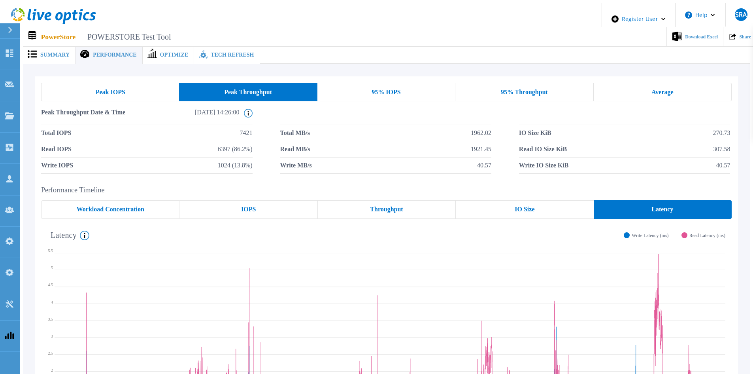
click at [370, 92] on div "95% IOPS" at bounding box center [386, 92] width 138 height 19
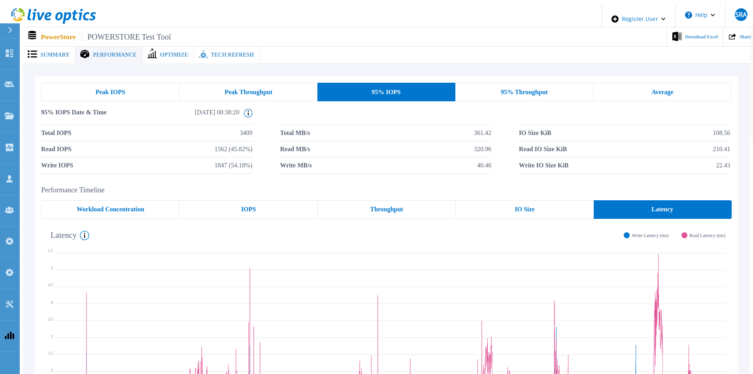
click at [488, 71] on div "Peak IOPS Peak Throughput 95% IOPS 95% Throughput Average 95% IOPS Date & Time …" at bounding box center [386, 272] width 727 height 417
click at [488, 89] on span "95% Throughput" at bounding box center [524, 92] width 47 height 6
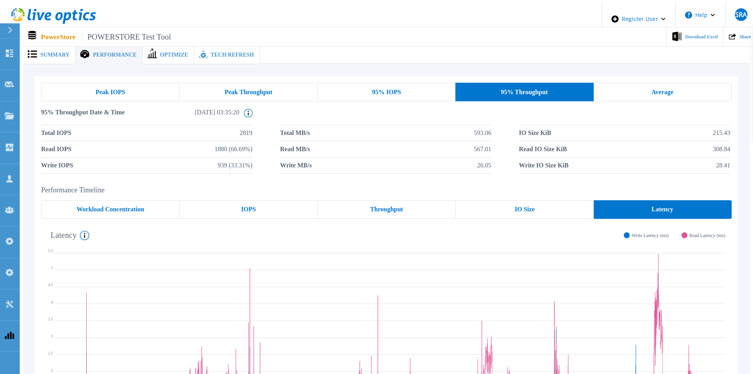
click at [488, 83] on div "Average" at bounding box center [663, 92] width 138 height 19
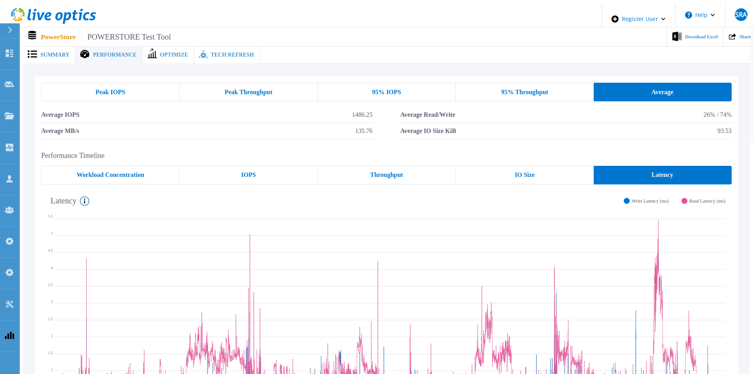
click at [82, 89] on div "Peak IOPS" at bounding box center [110, 92] width 138 height 19
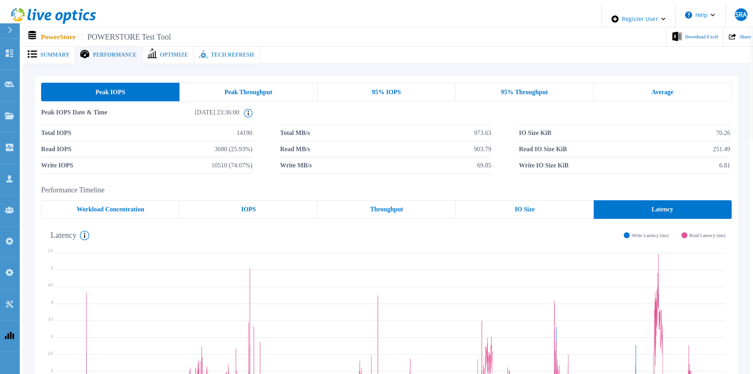
click at [333, 187] on h2 "Performance Timeline" at bounding box center [386, 190] width 691 height 8
click at [246, 109] on icon at bounding box center [248, 113] width 9 height 9
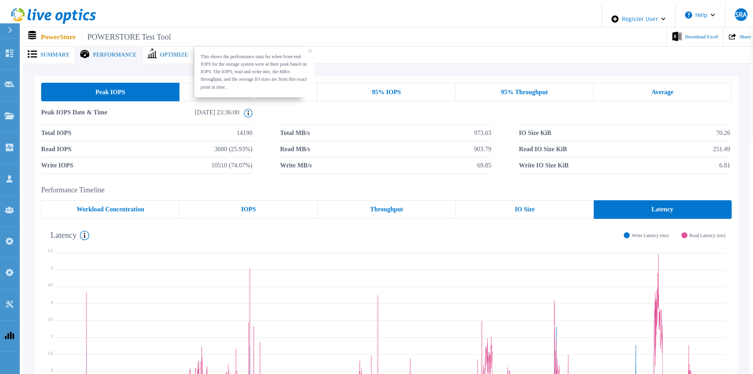
click at [246, 109] on icon at bounding box center [248, 113] width 9 height 9
